Goal: Information Seeking & Learning: Check status

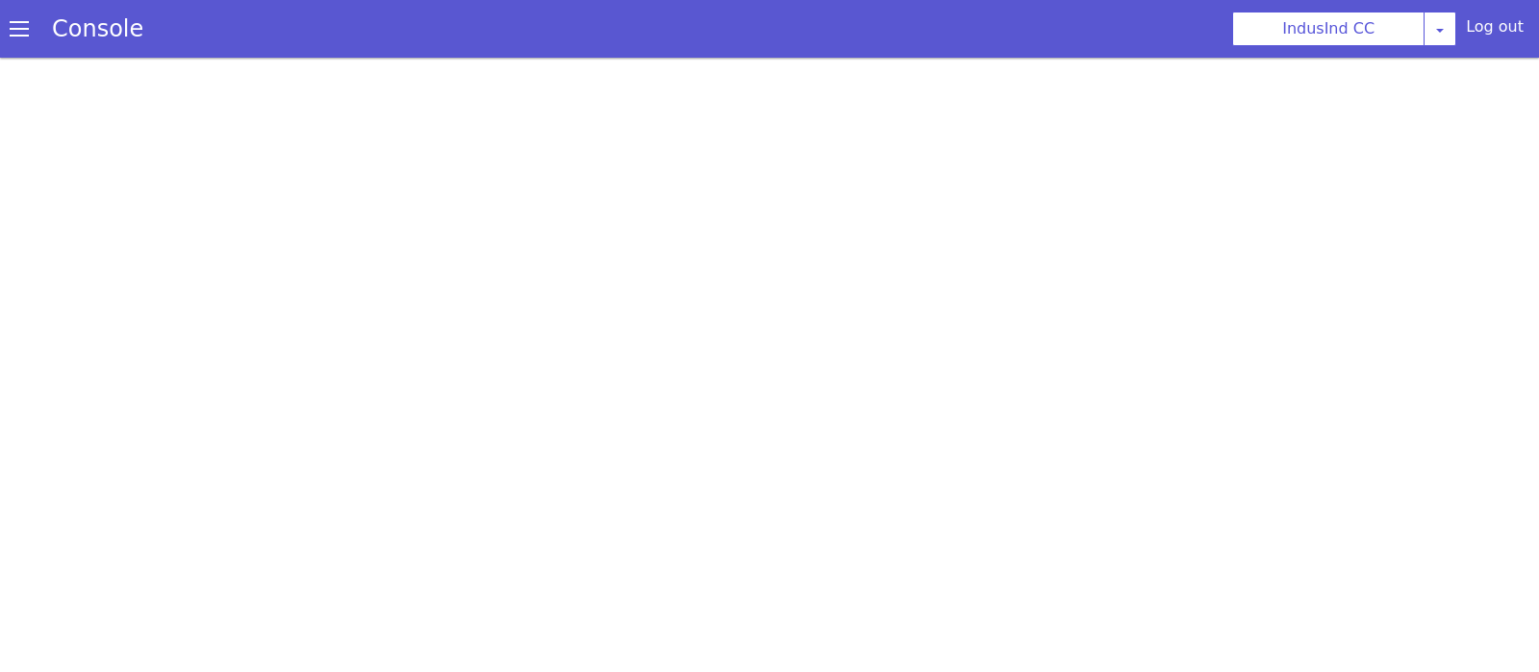
click at [1461, 328] on div at bounding box center [769, 365] width 1539 height 615
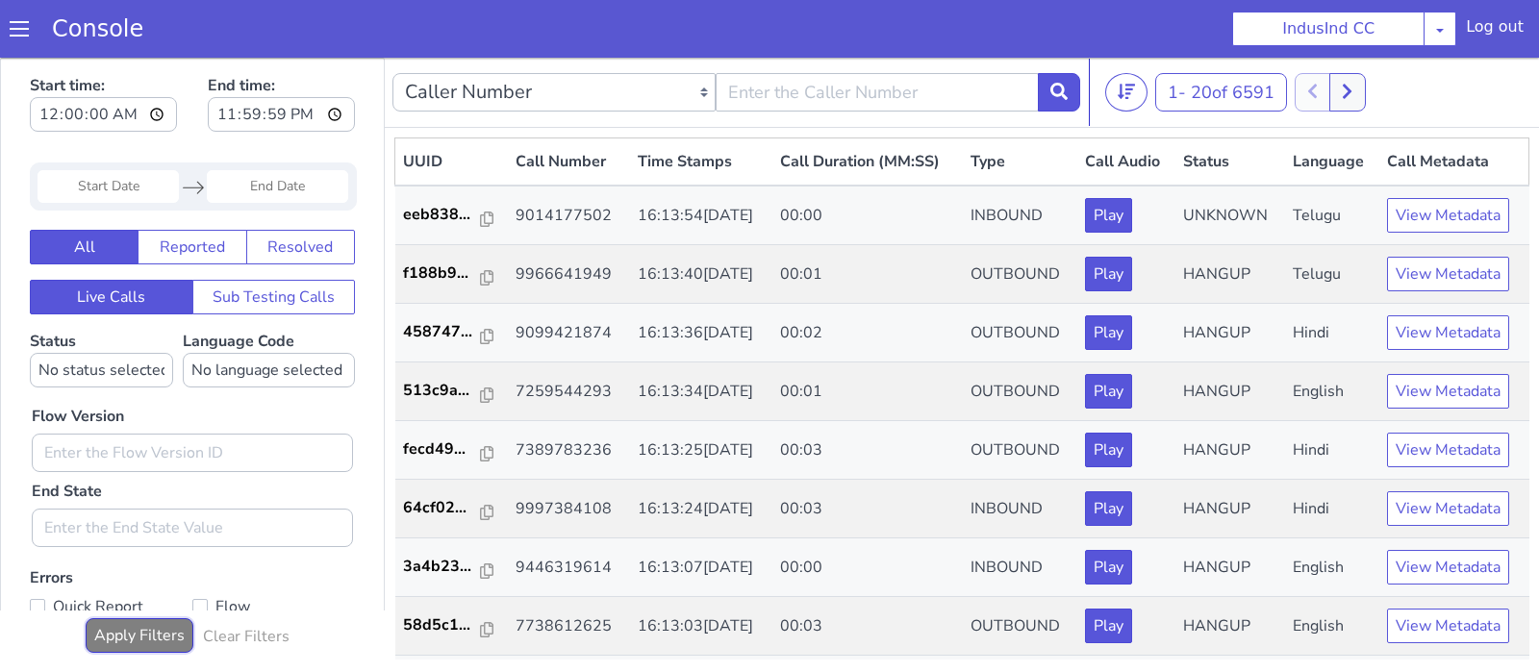
click at [148, 632] on button "Apply Filters" at bounding box center [140, 636] width 108 height 35
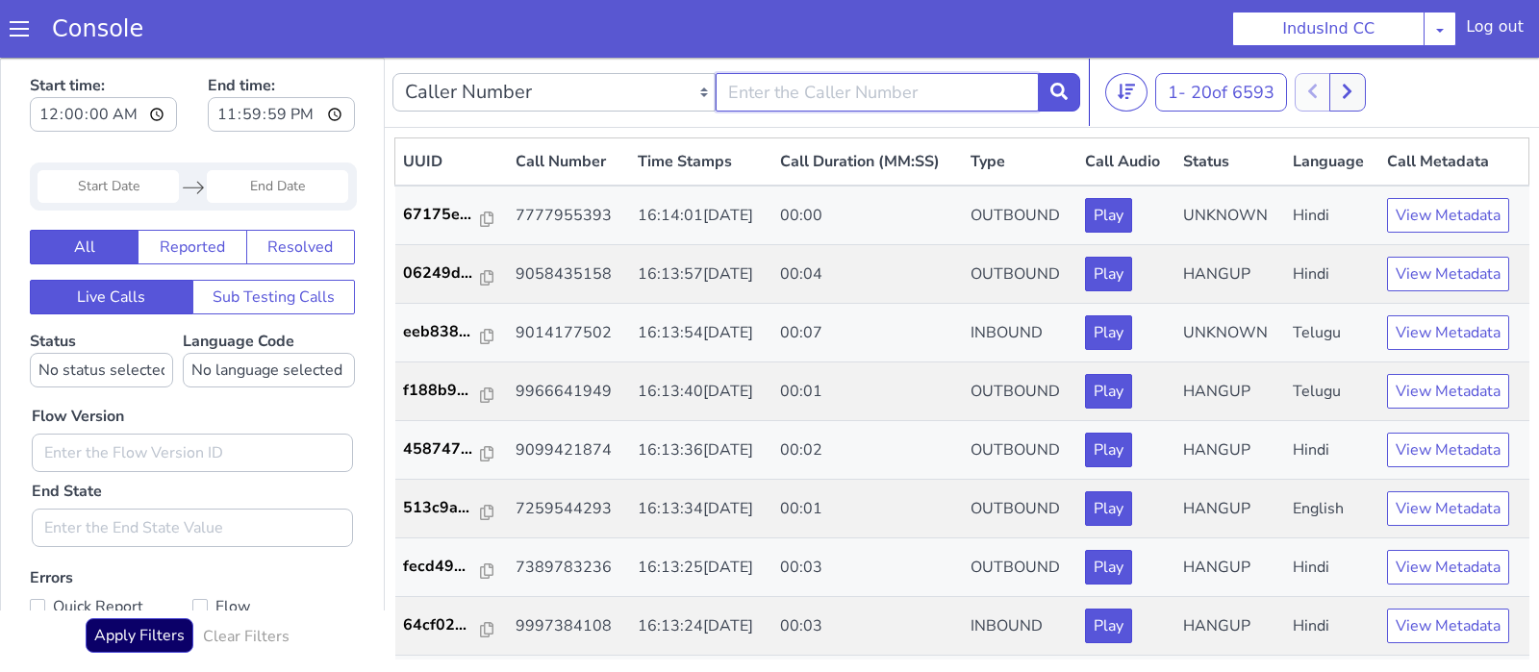
click at [801, 83] on input "text" at bounding box center [877, 92] width 323 height 38
type input "9014177502"
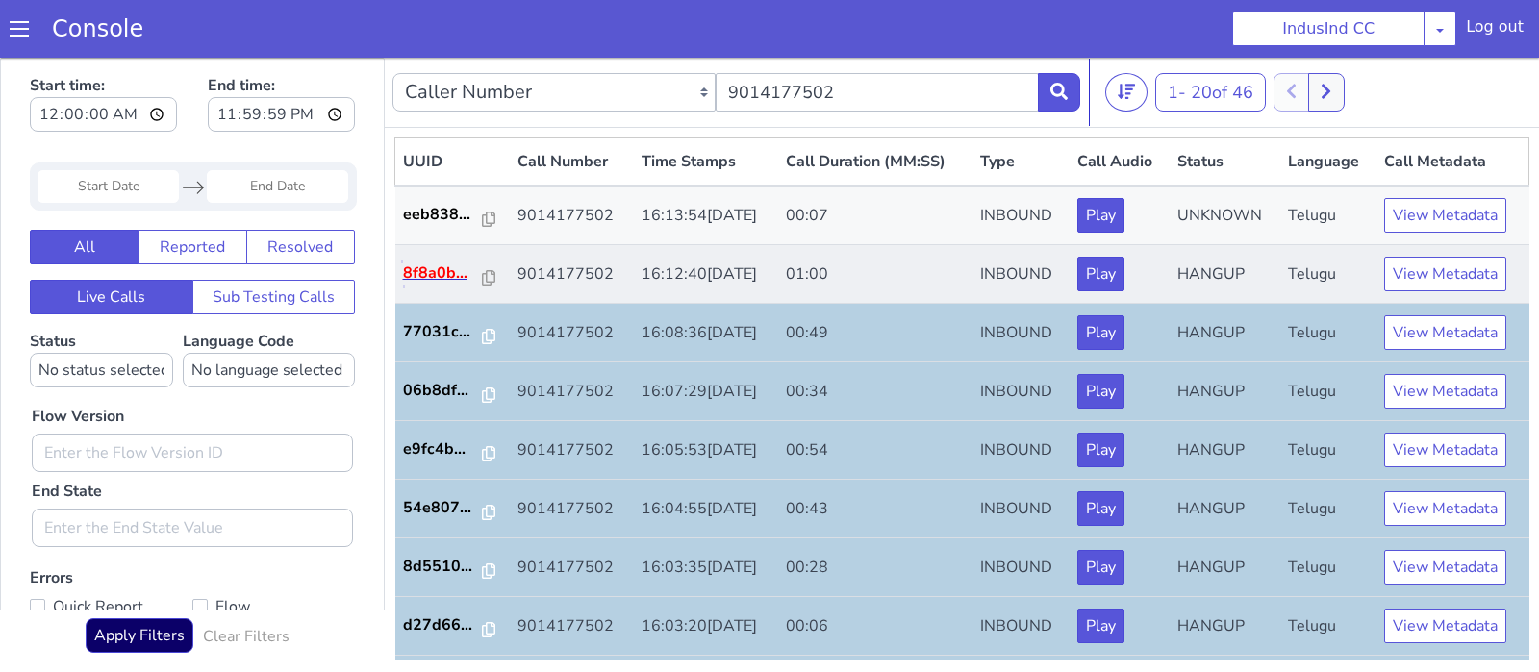
click at [457, 269] on p "8f8a0b..." at bounding box center [443, 273] width 81 height 23
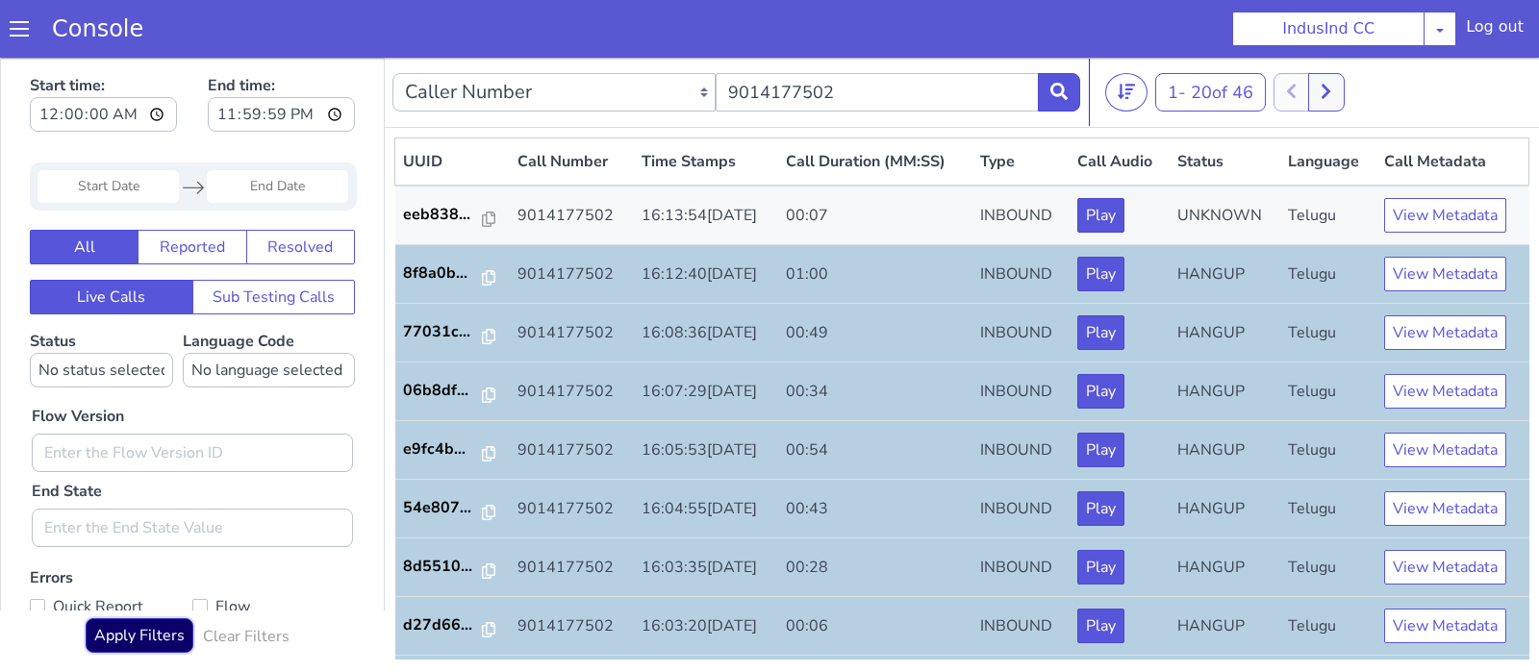
click at [160, 635] on button "Apply Filters" at bounding box center [140, 636] width 108 height 35
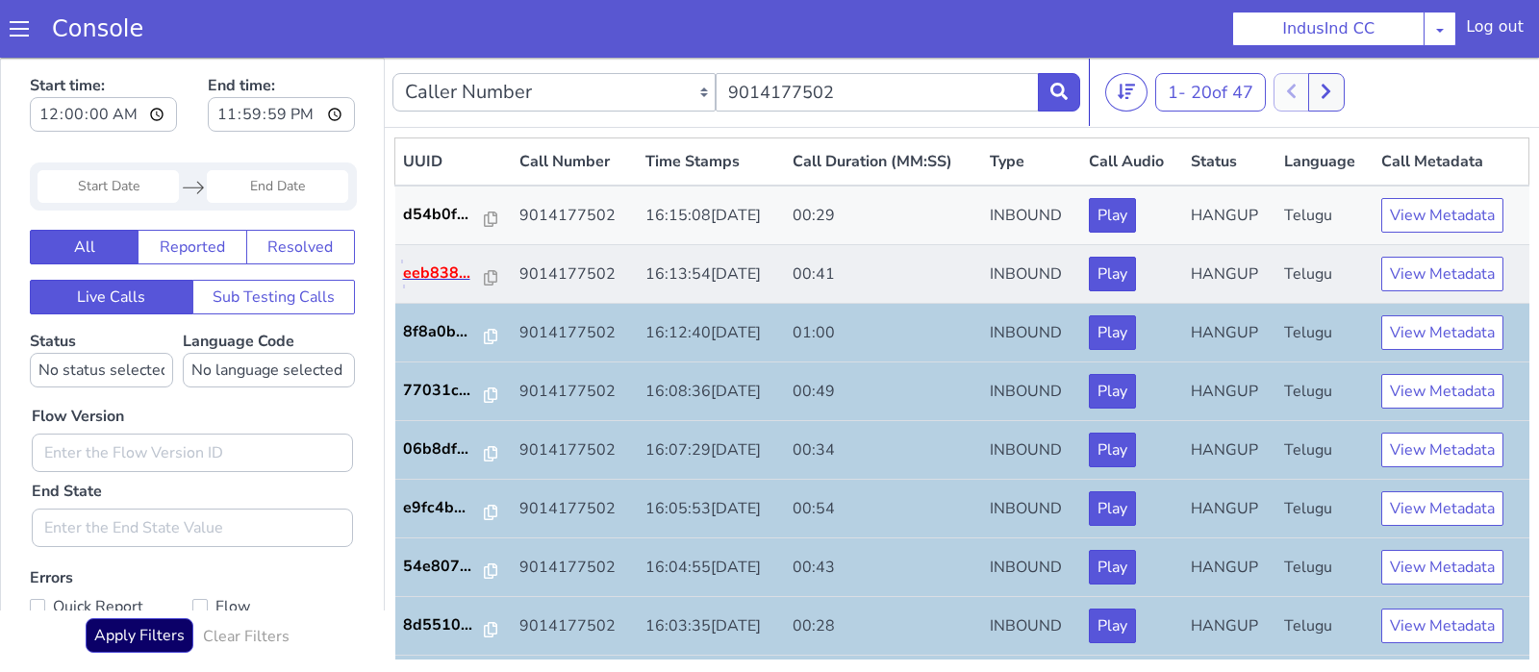
click at [433, 273] on p "eeb838..." at bounding box center [444, 273] width 83 height 23
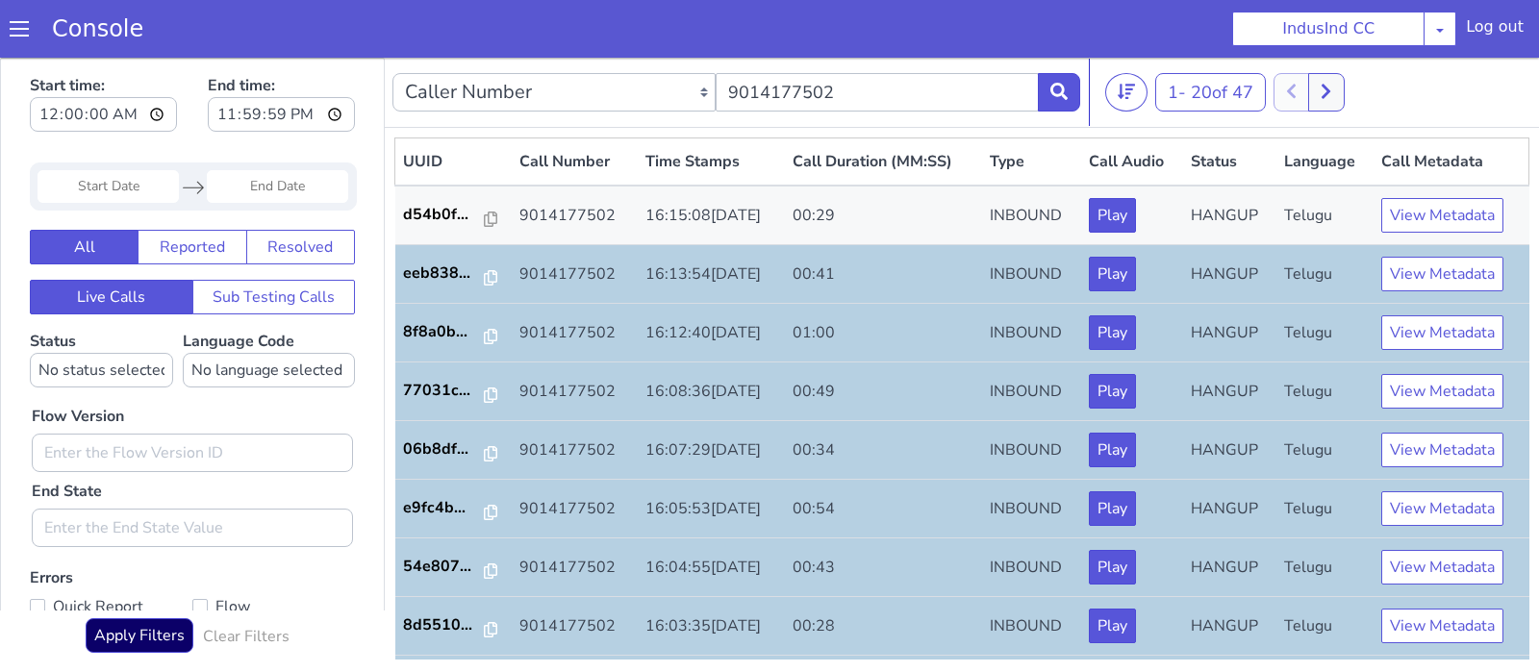
click at [151, 617] on div "Start time: 00:00:00 End time: 23:59:59 Navigate forward to interact with the c…" at bounding box center [192, 365] width 385 height 614
click at [162, 626] on button "Apply Filters" at bounding box center [140, 636] width 108 height 35
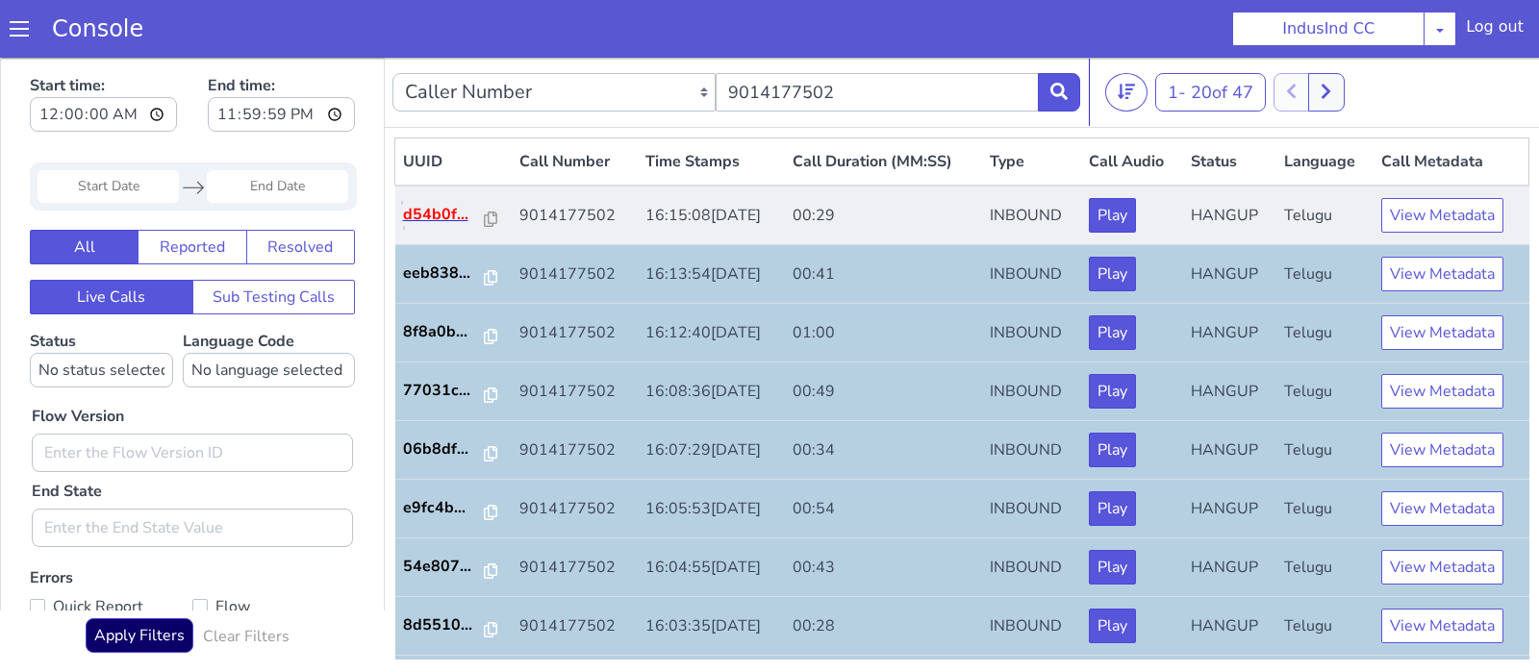
click at [436, 205] on p "d54b0f..." at bounding box center [444, 214] width 83 height 23
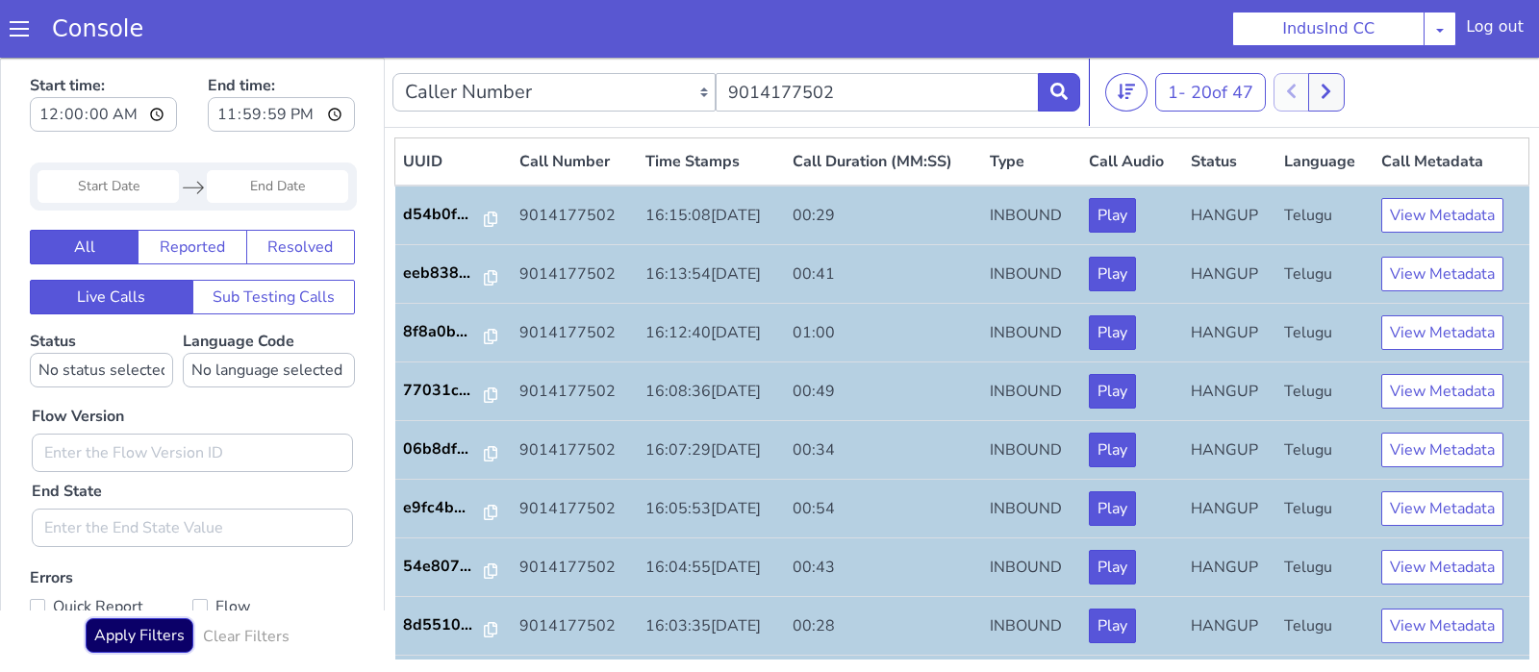
click at [161, 646] on button "Apply Filters" at bounding box center [140, 636] width 108 height 35
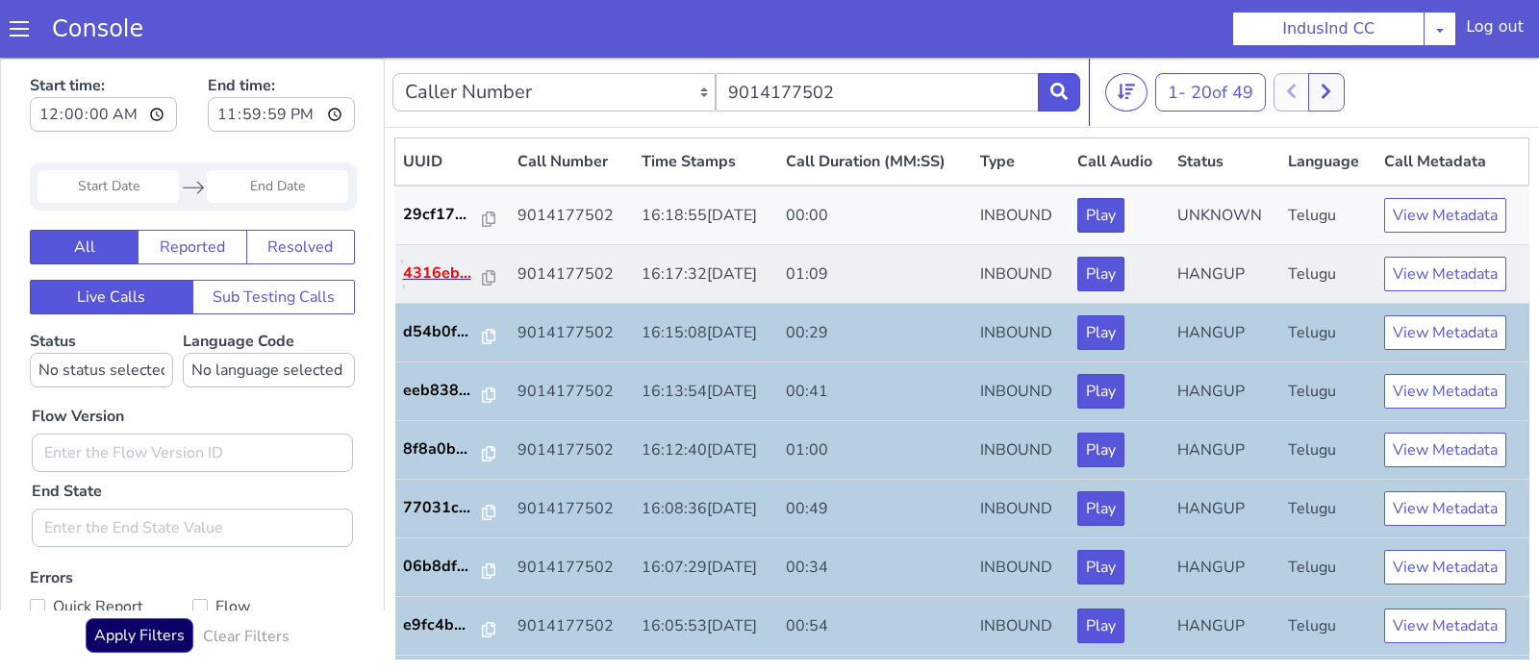
click at [449, 274] on p "4316eb..." at bounding box center [443, 273] width 81 height 23
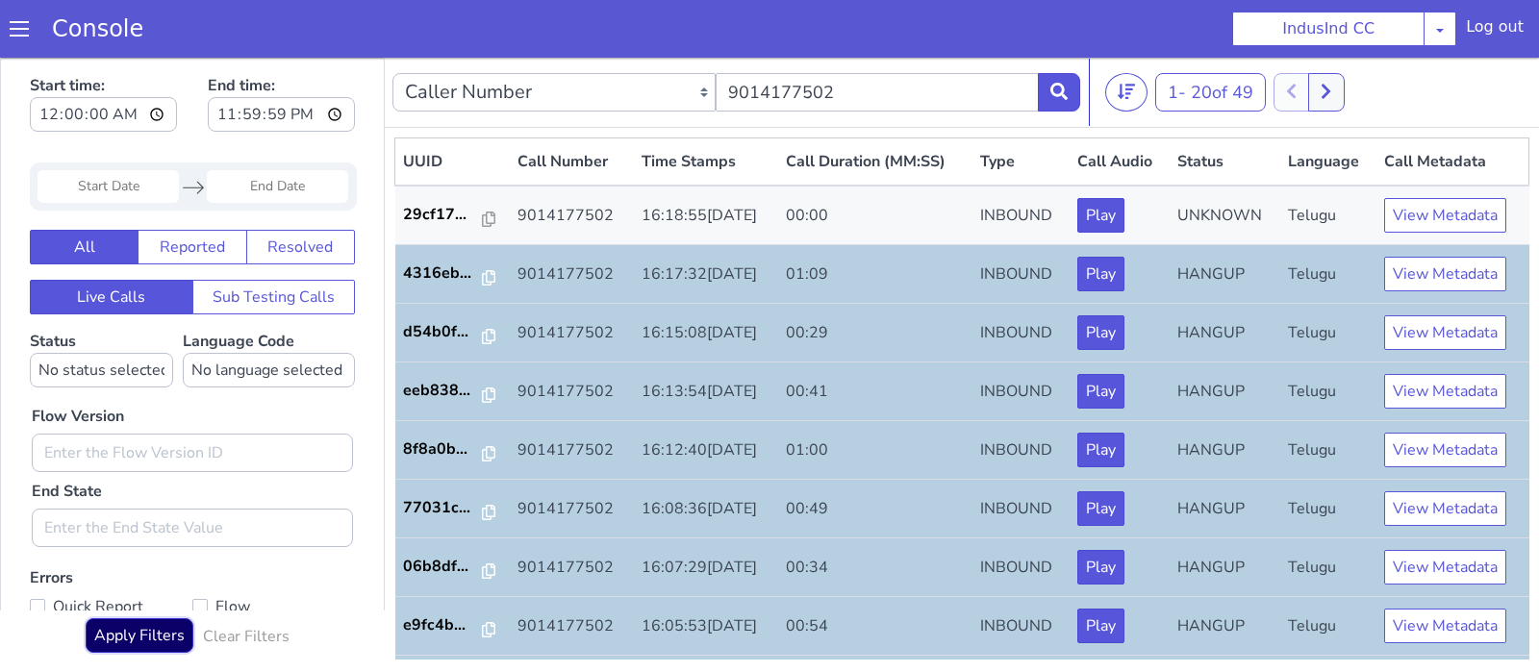
click at [154, 633] on button "Apply Filters" at bounding box center [140, 636] width 108 height 35
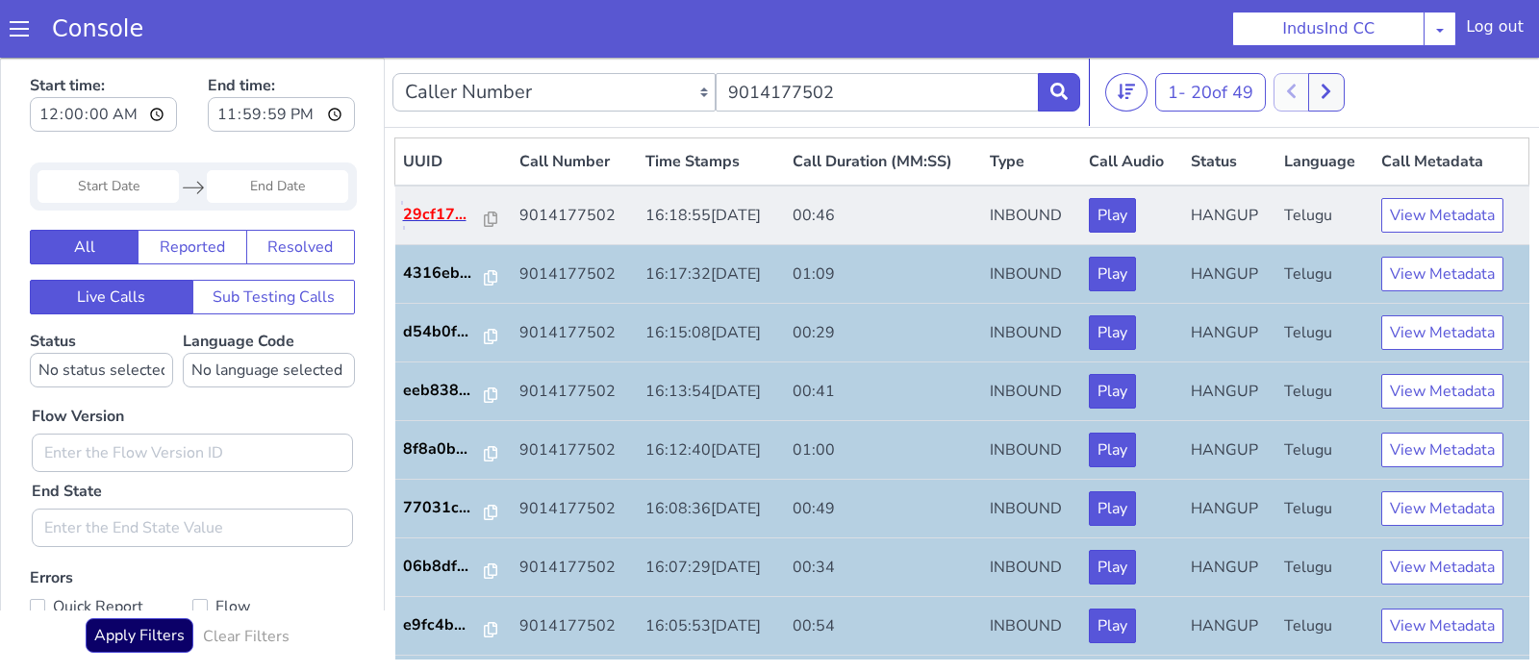
click at [425, 215] on p "29cf17..." at bounding box center [444, 214] width 83 height 23
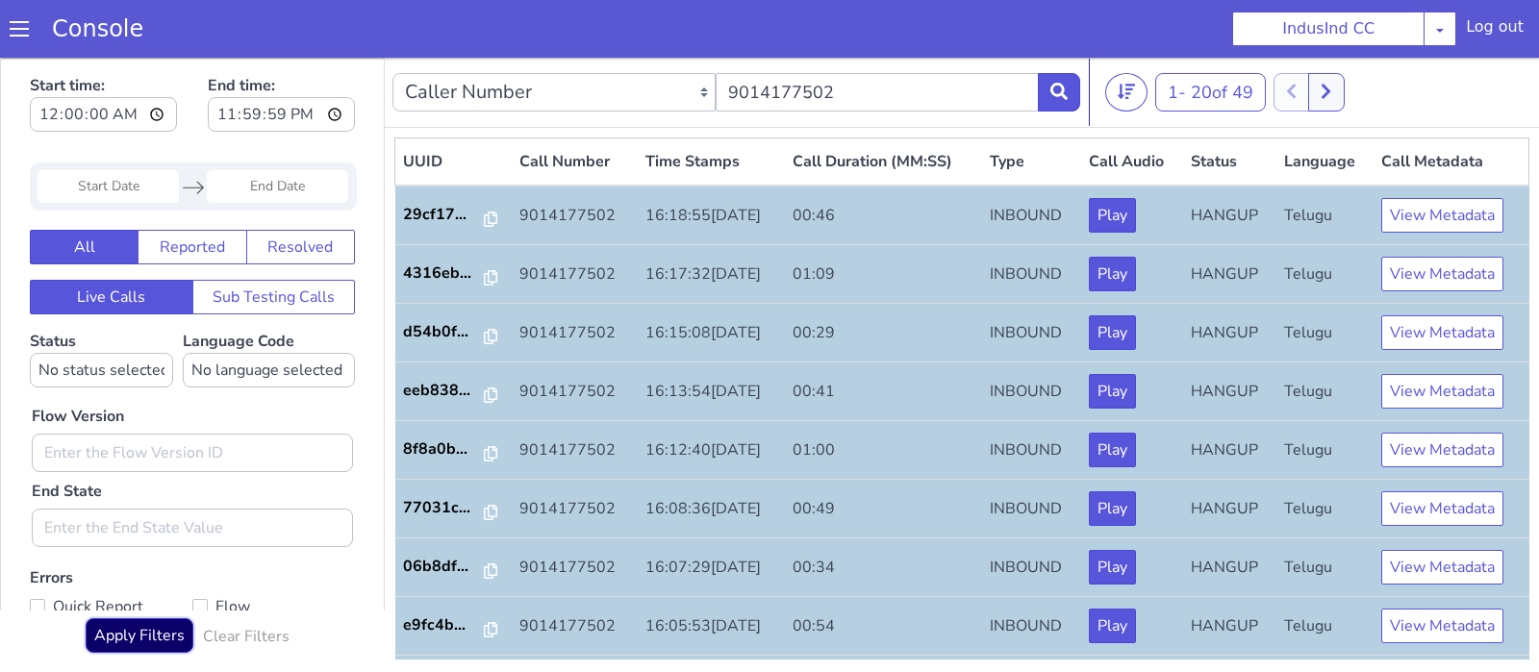
click at [130, 628] on button "Apply Filters" at bounding box center [140, 636] width 108 height 35
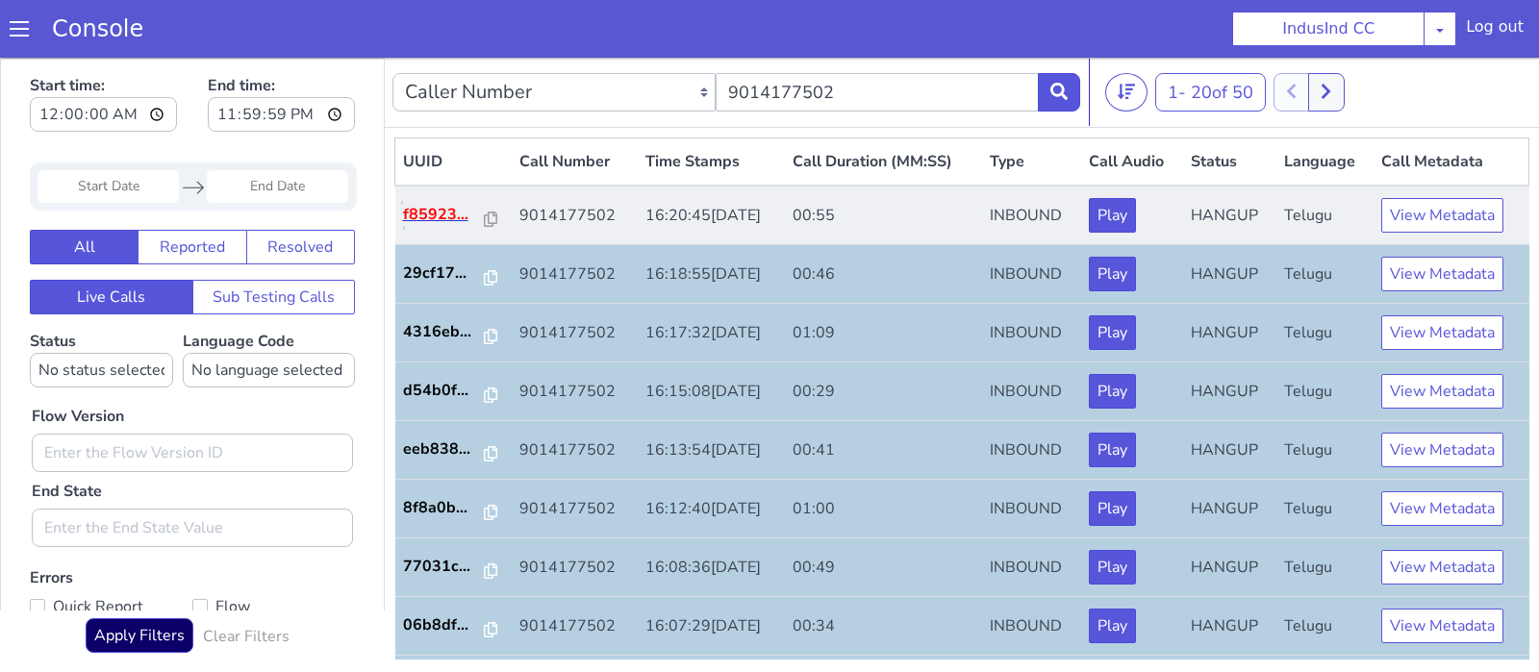
click at [447, 219] on p "f85923..." at bounding box center [444, 214] width 83 height 23
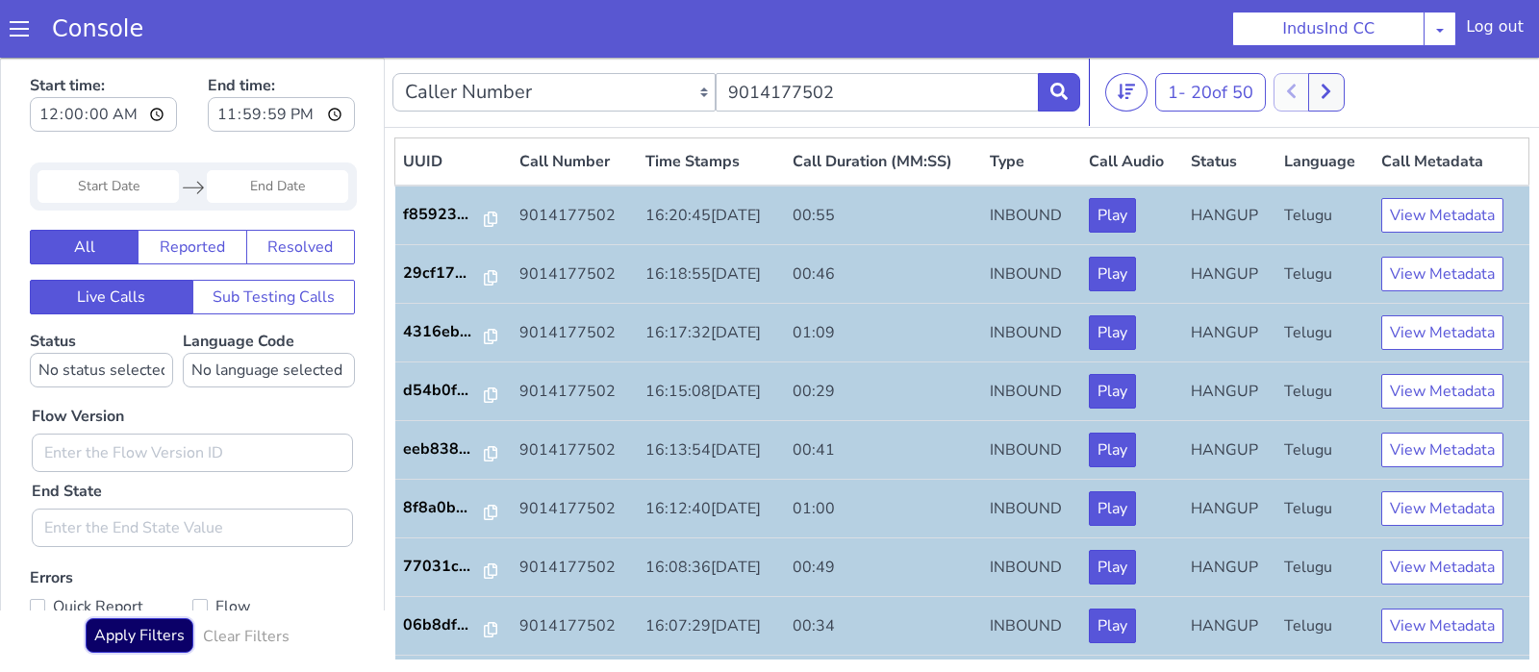
click at [89, 649] on button "Apply Filters" at bounding box center [140, 636] width 108 height 35
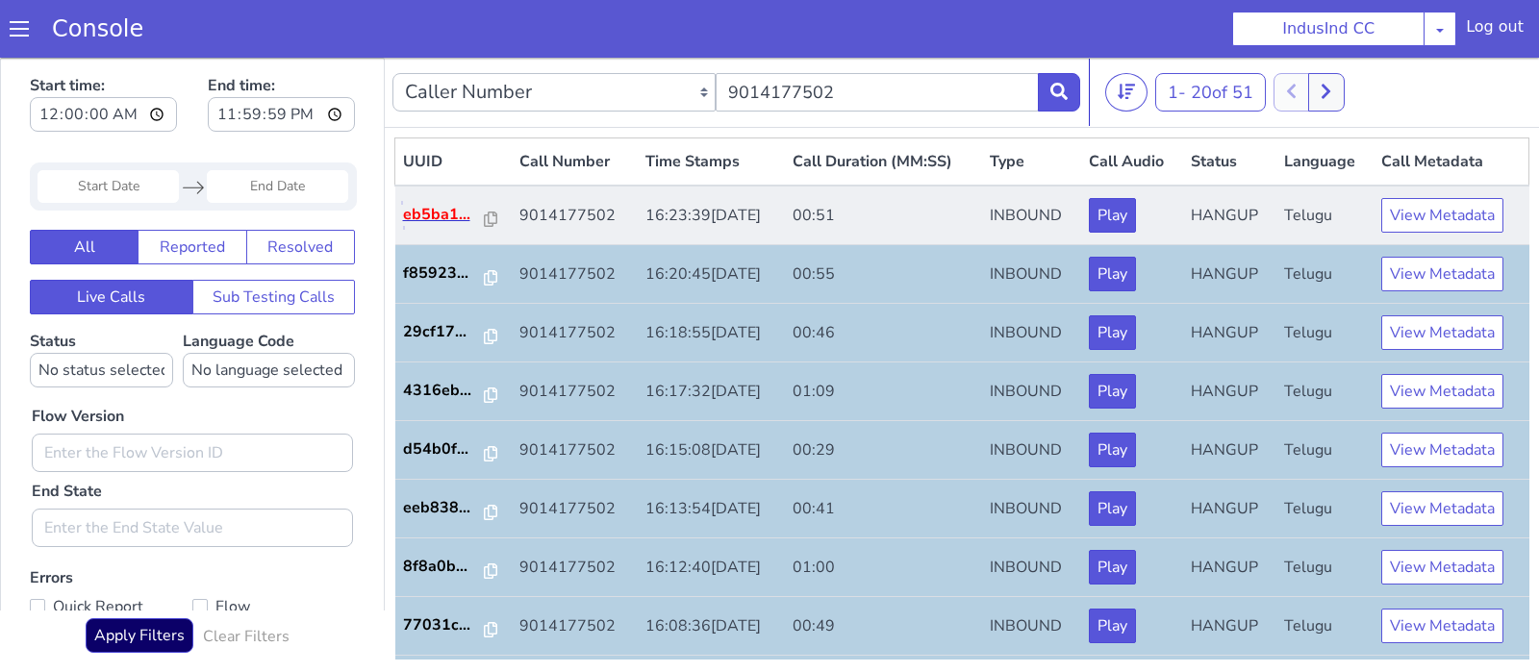
click at [442, 223] on p "eb5ba1..." at bounding box center [444, 214] width 83 height 23
